Goal: Task Accomplishment & Management: Manage account settings

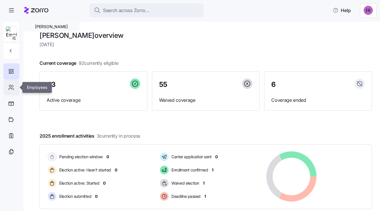
click at [12, 87] on icon at bounding box center [12, 86] width 1 height 2
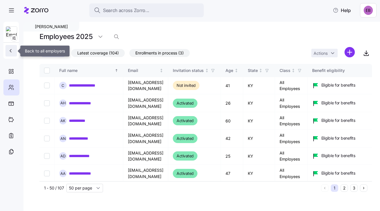
click at [11, 50] on icon "button" at bounding box center [11, 51] width 6 height 6
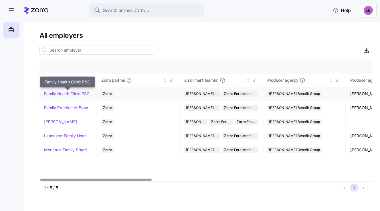
click at [61, 92] on link "Family Health Clinic PSC" at bounding box center [67, 94] width 46 height 6
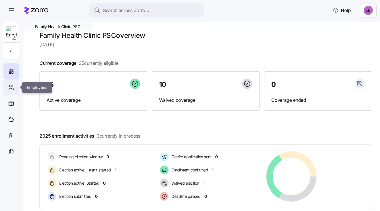
click at [12, 86] on icon at bounding box center [11, 87] width 6 height 7
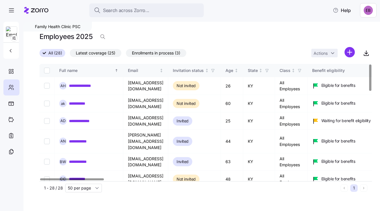
click at [136, 34] on div "Employees 2025" at bounding box center [206, 36] width 333 height 11
click at [103, 33] on span "button" at bounding box center [102, 36] width 11 height 11
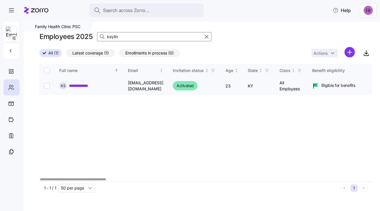
type input "kaylin"
click at [85, 86] on link "**********" at bounding box center [82, 86] width 27 height 6
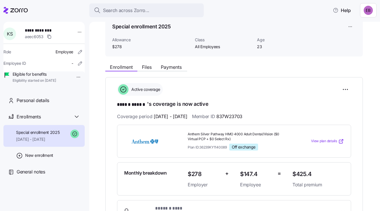
scroll to position [57, 0]
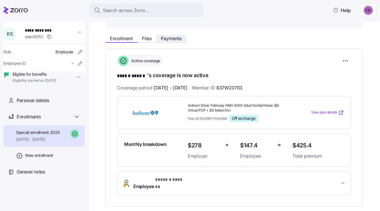
click at [170, 36] on span "Payments" at bounding box center [171, 38] width 21 height 5
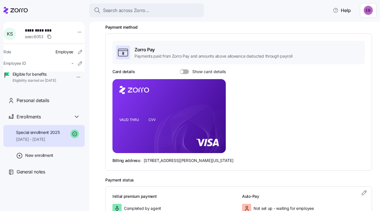
scroll to position [118, 0]
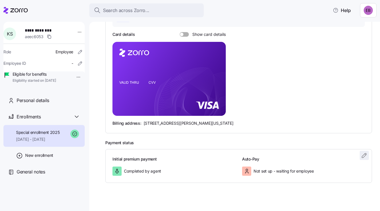
click at [362, 153] on icon "button" at bounding box center [364, 155] width 4 height 4
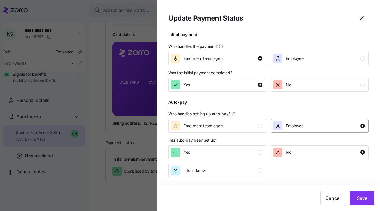
click at [302, 129] on div "Employee" at bounding box center [295, 125] width 18 height 9
click at [219, 153] on div "Yes" at bounding box center [217, 151] width 92 height 9
click at [363, 199] on span "Save" at bounding box center [362, 197] width 11 height 7
